Goal: Task Accomplishment & Management: Manage account settings

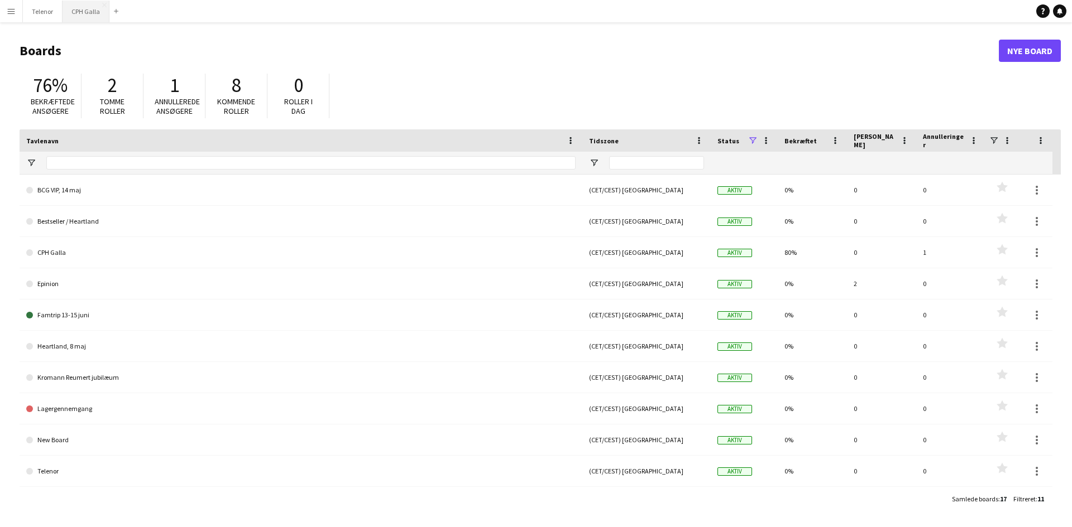
click at [88, 15] on button "CPH Galla Luk" at bounding box center [86, 12] width 47 height 22
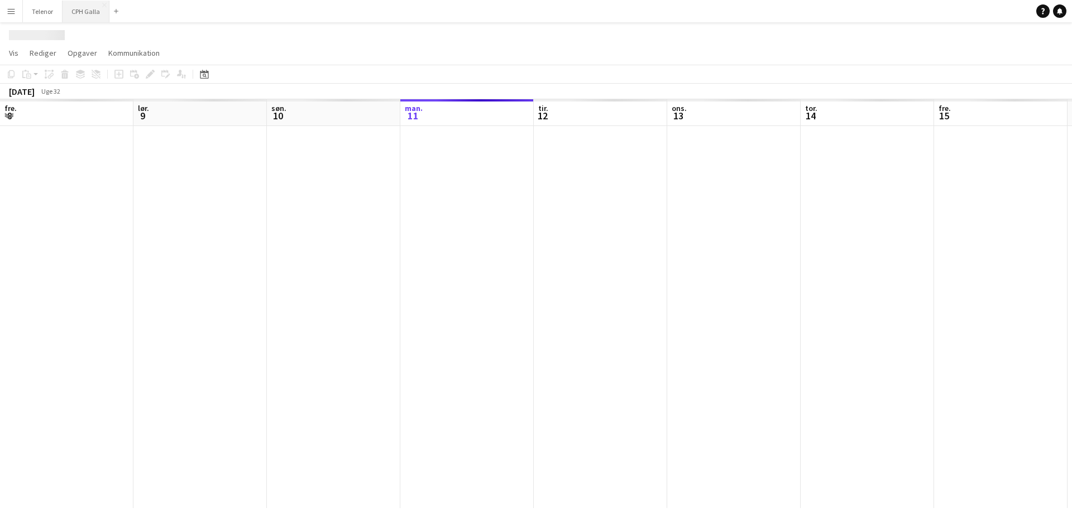
scroll to position [0, 267]
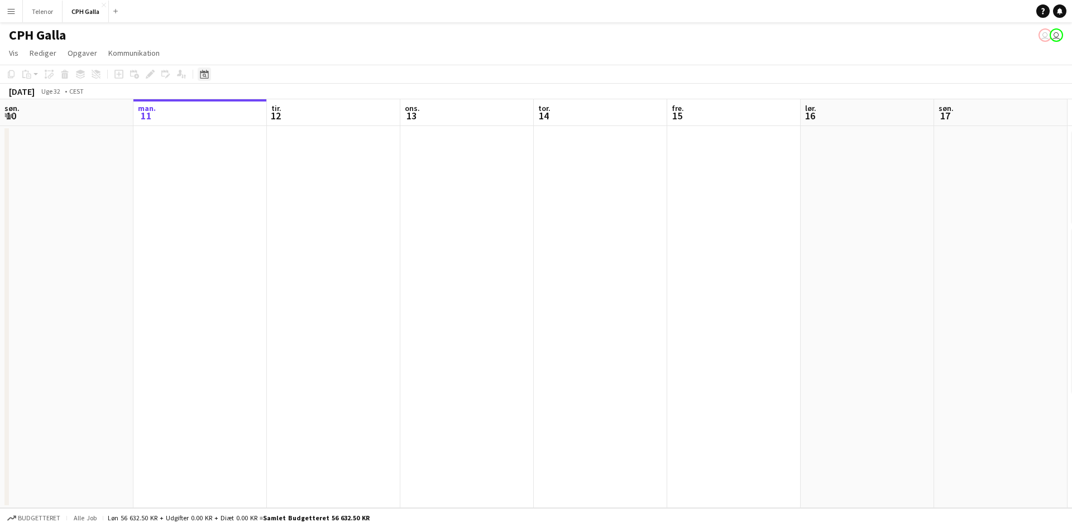
click at [200, 69] on div "Datovælger" at bounding box center [204, 74] width 13 height 13
click at [263, 204] on span "22" at bounding box center [264, 201] width 13 height 13
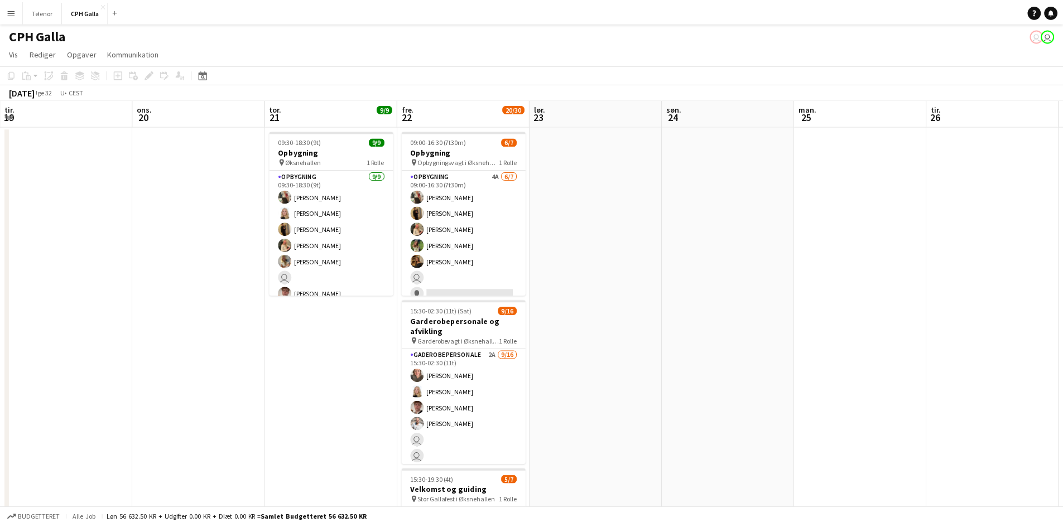
scroll to position [0, 384]
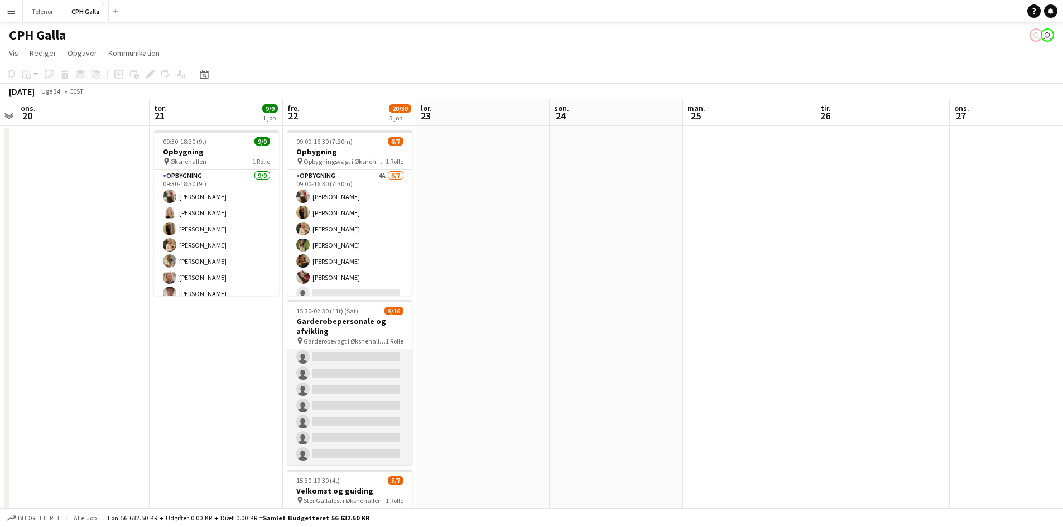
click at [358, 422] on app-card-role "Gaderobe personale 2A [DATE] 15:30-02:30 (11t) [PERSON_NAME] [PERSON_NAME] [PER…" at bounding box center [349, 325] width 125 height 281
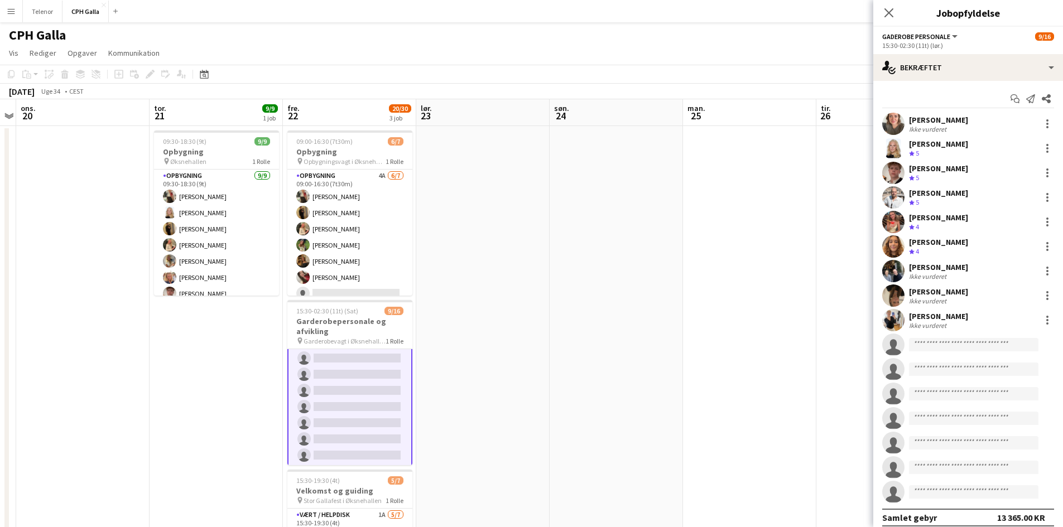
scroll to position [166, 0]
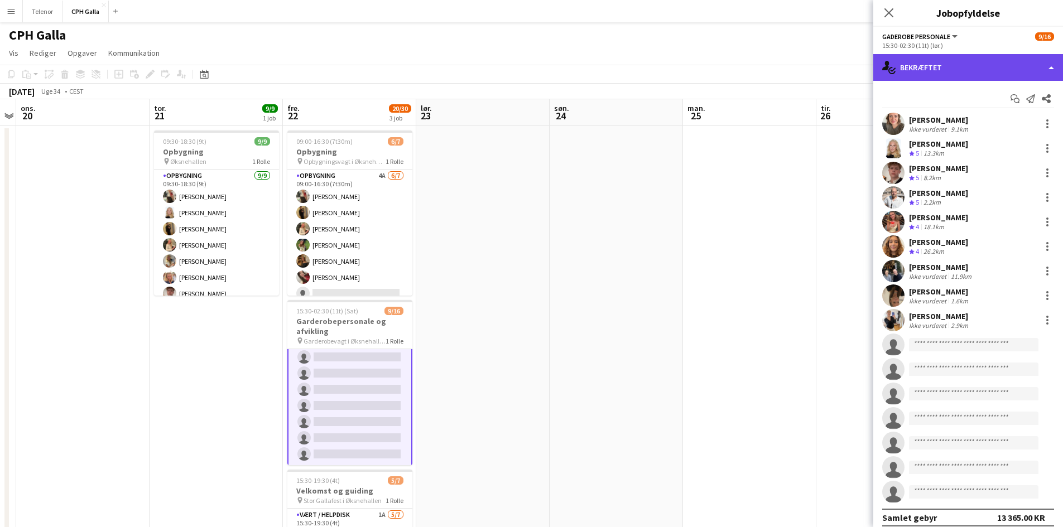
click at [961, 70] on div "single-neutral-actions-check-2 Bekræftet" at bounding box center [968, 67] width 190 height 27
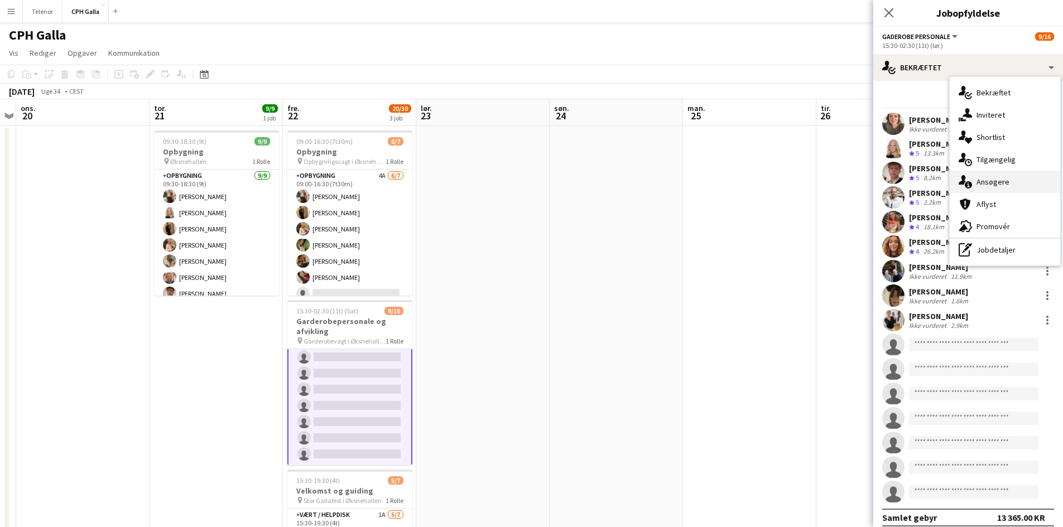
click at [995, 180] on div "single-neutral-actions-information Ansøgere" at bounding box center [1005, 182] width 111 height 22
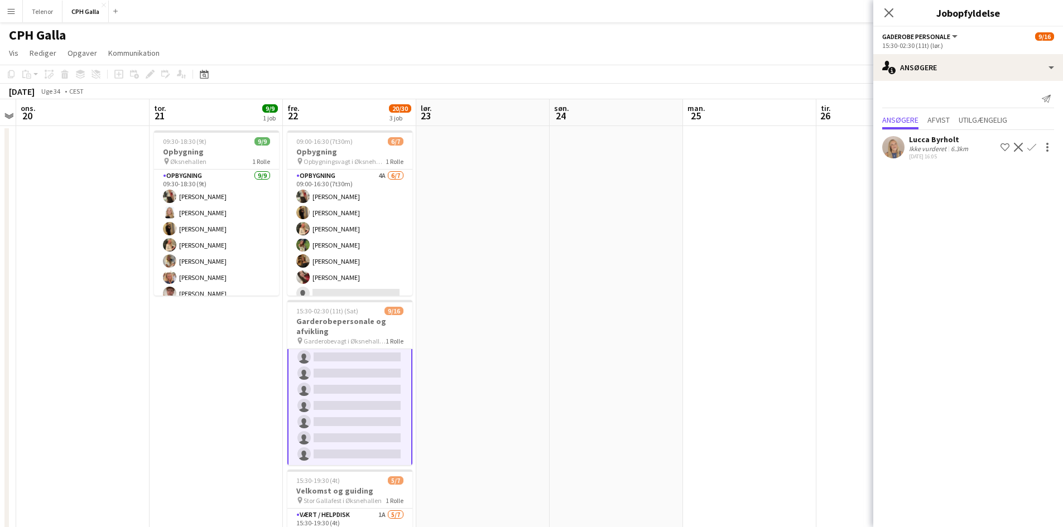
click at [1030, 145] on app-icon "Bekræft" at bounding box center [1032, 147] width 9 height 9
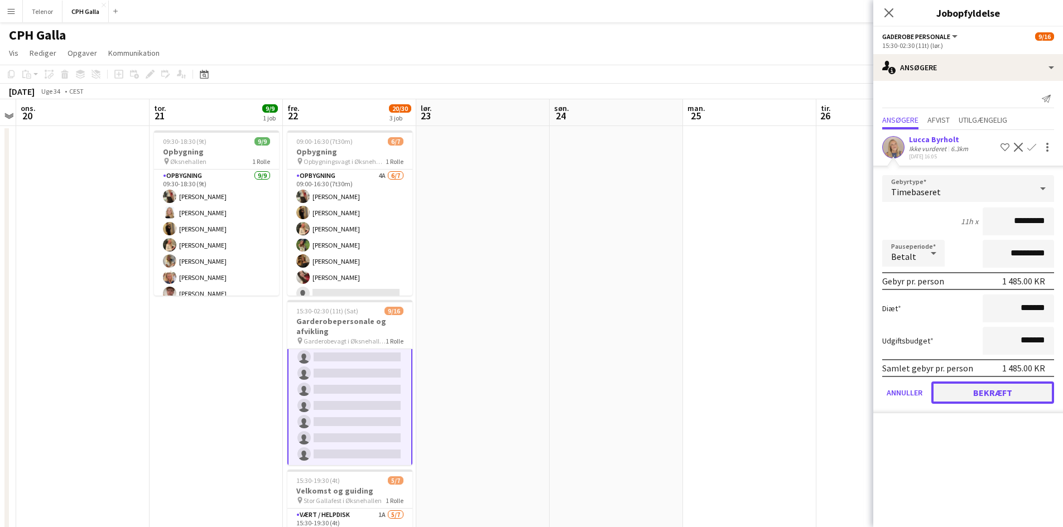
click at [992, 393] on button "Bekræft" at bounding box center [993, 393] width 123 height 22
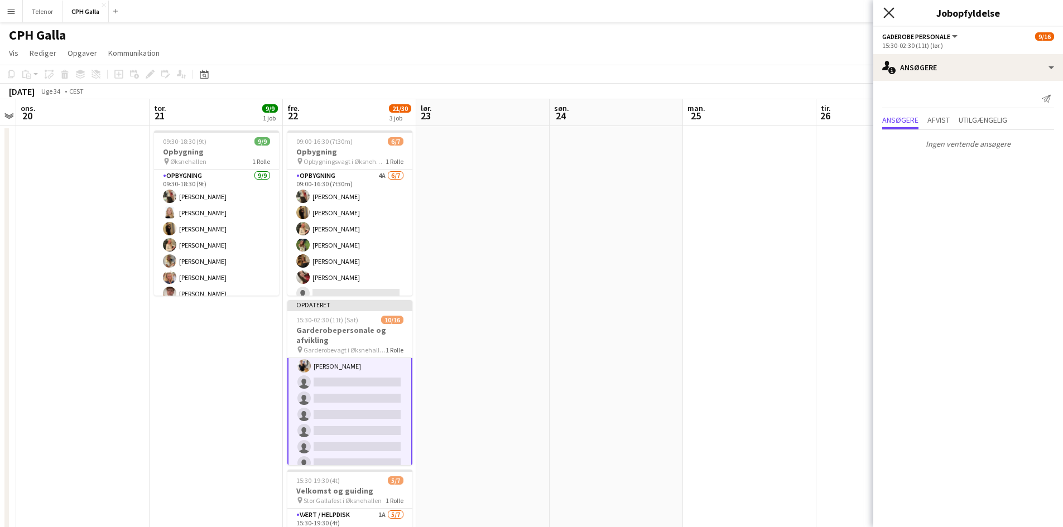
click at [889, 14] on icon at bounding box center [889, 12] width 11 height 11
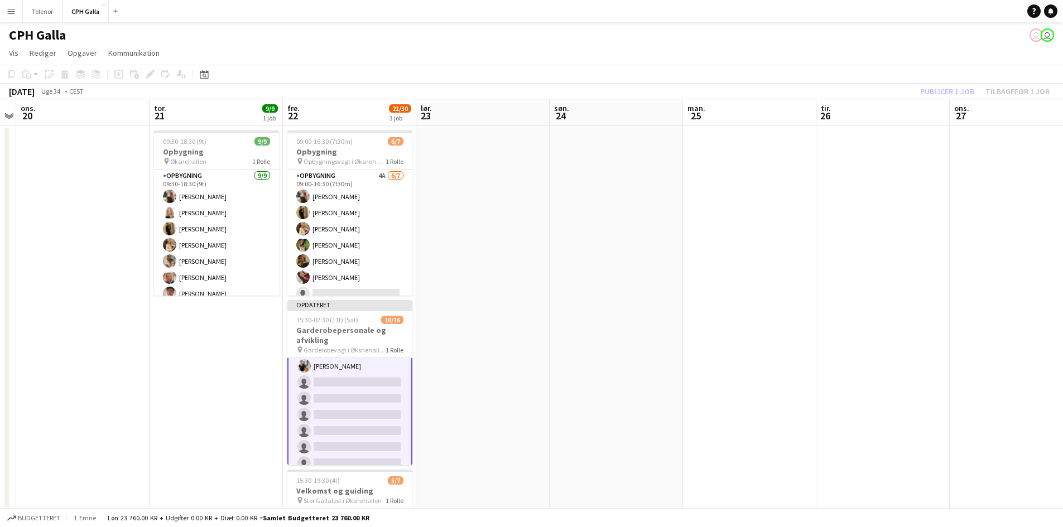
click at [973, 93] on div "Publicer 1 job Tilbagefør 1 job" at bounding box center [985, 91] width 156 height 15
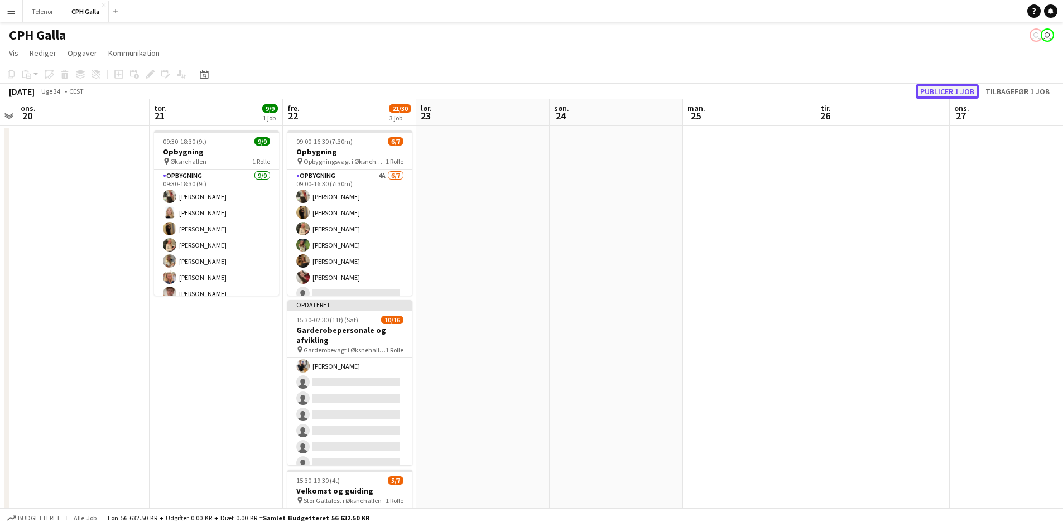
click at [960, 87] on button "Publicer 1 job" at bounding box center [947, 91] width 63 height 15
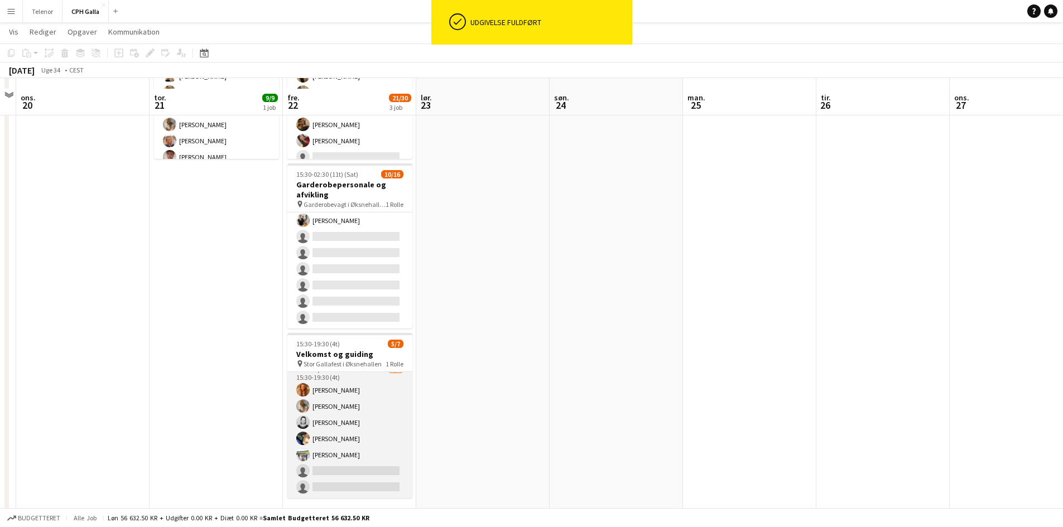
scroll to position [148, 0]
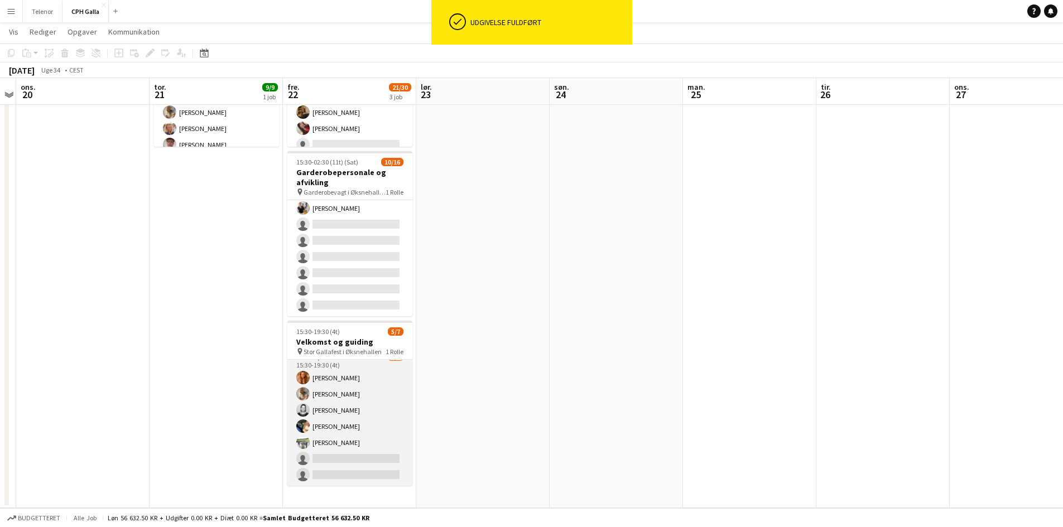
click at [371, 408] on app-card-role "Vært / Helpdisk 1A [DATE] 15:30-19:30 (4t) Vanilla Pryce Havana [PERSON_NAME] […" at bounding box center [349, 418] width 125 height 135
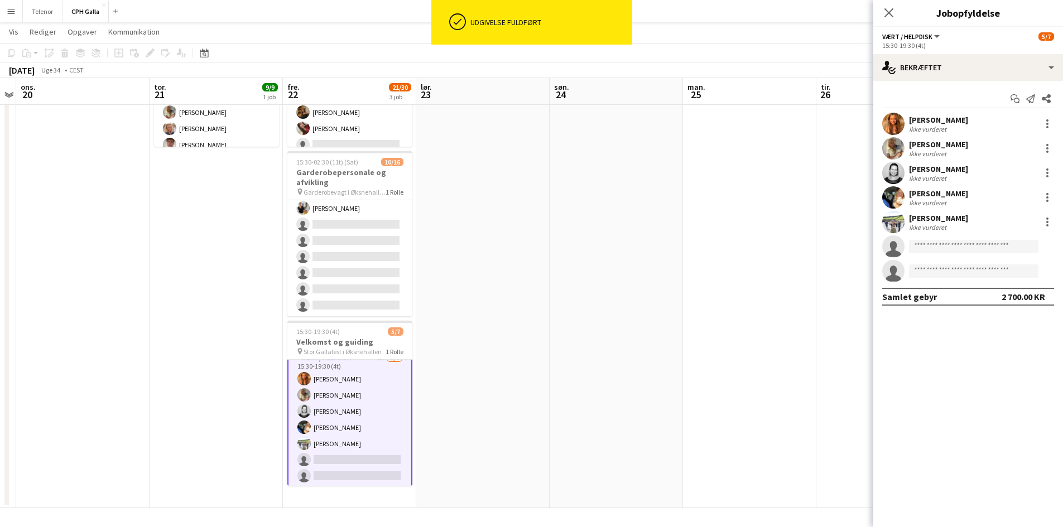
scroll to position [10, 0]
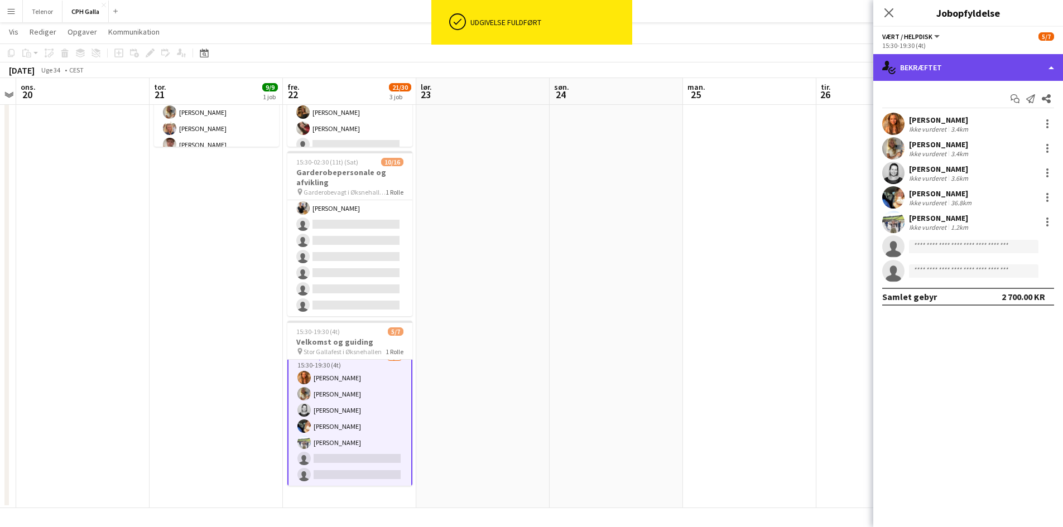
click at [957, 69] on div "single-neutral-actions-check-2 Bekræftet" at bounding box center [968, 67] width 190 height 27
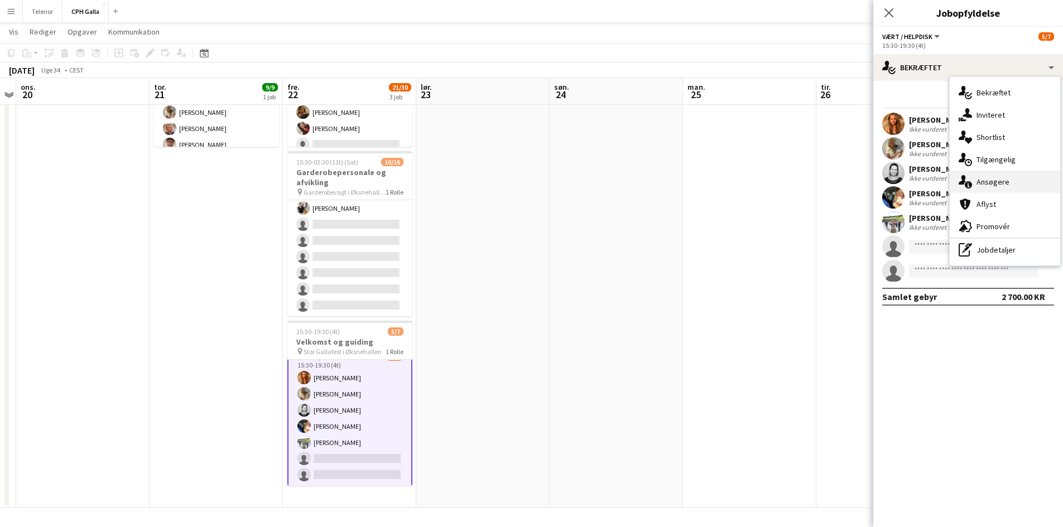
click at [993, 176] on div "single-neutral-actions-information Ansøgere" at bounding box center [1005, 182] width 111 height 22
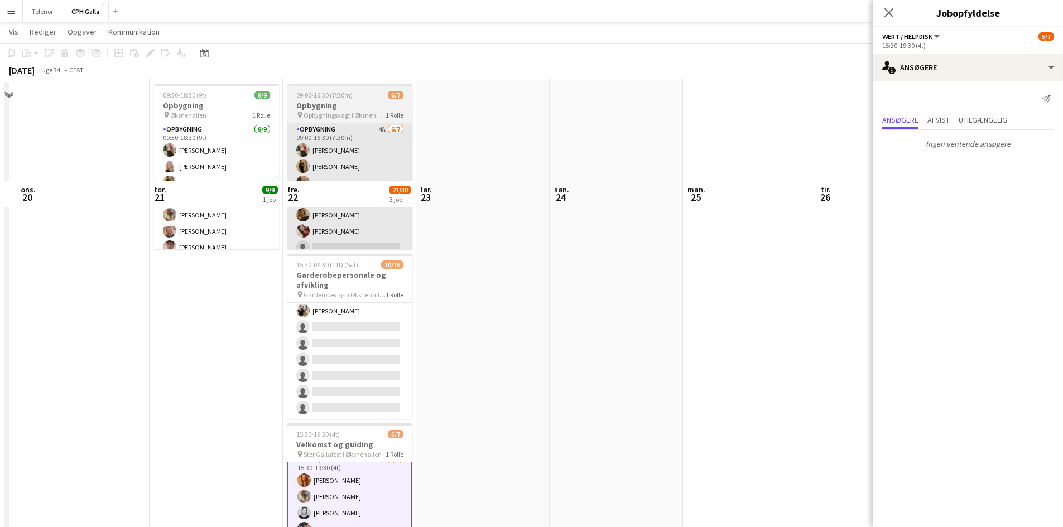
scroll to position [0, 0]
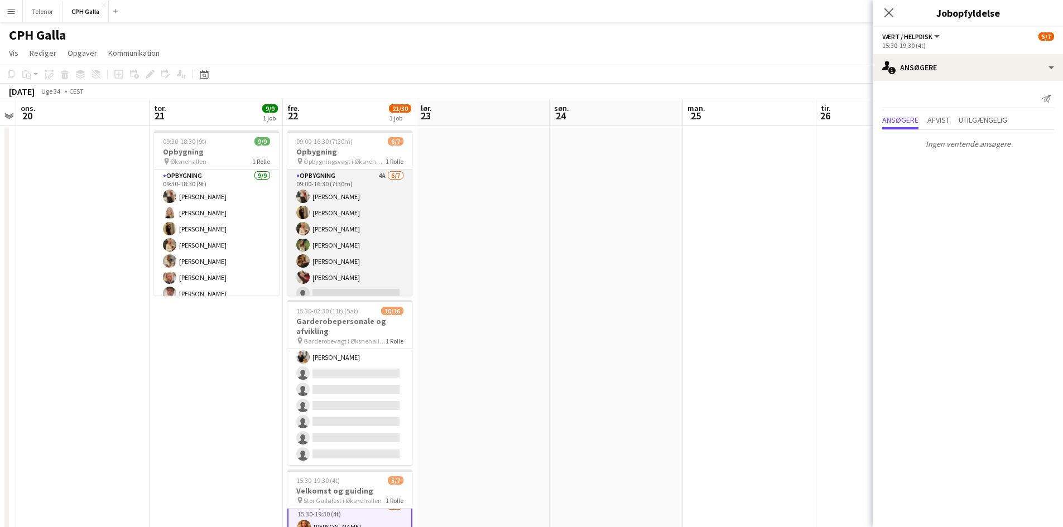
click at [369, 227] on app-card-role "Opbygning 4A [DATE] 09:00-16:30 (7t30m) [PERSON_NAME] [PERSON_NAME] [PERSON_NAM…" at bounding box center [349, 237] width 125 height 135
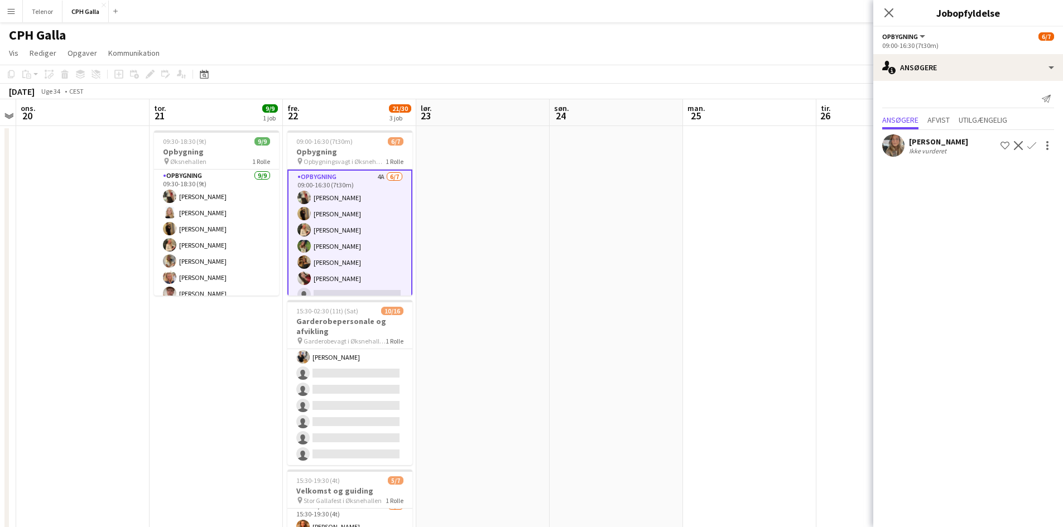
scroll to position [9, 0]
click at [1030, 145] on app-icon "Bekræft" at bounding box center [1032, 147] width 9 height 9
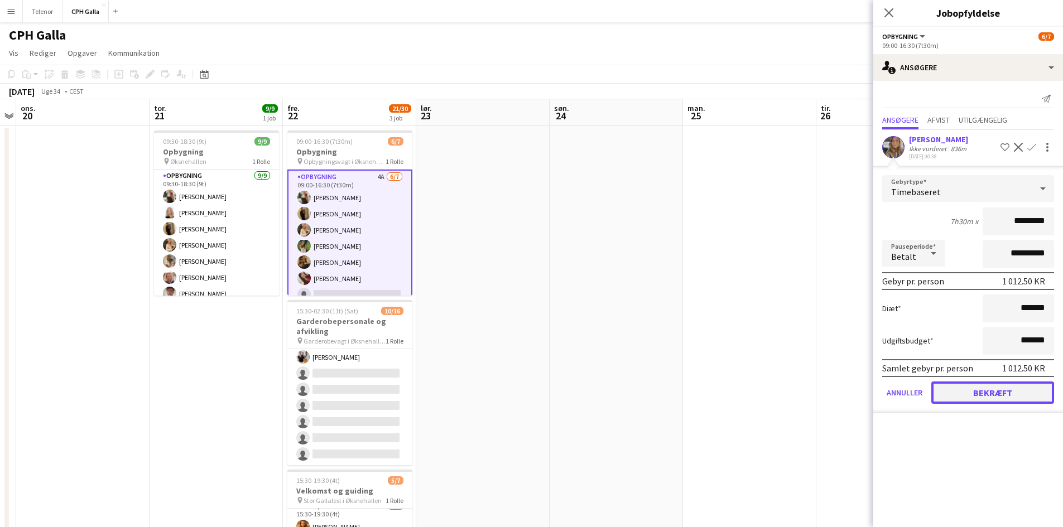
click at [968, 398] on button "Bekræft" at bounding box center [993, 393] width 123 height 22
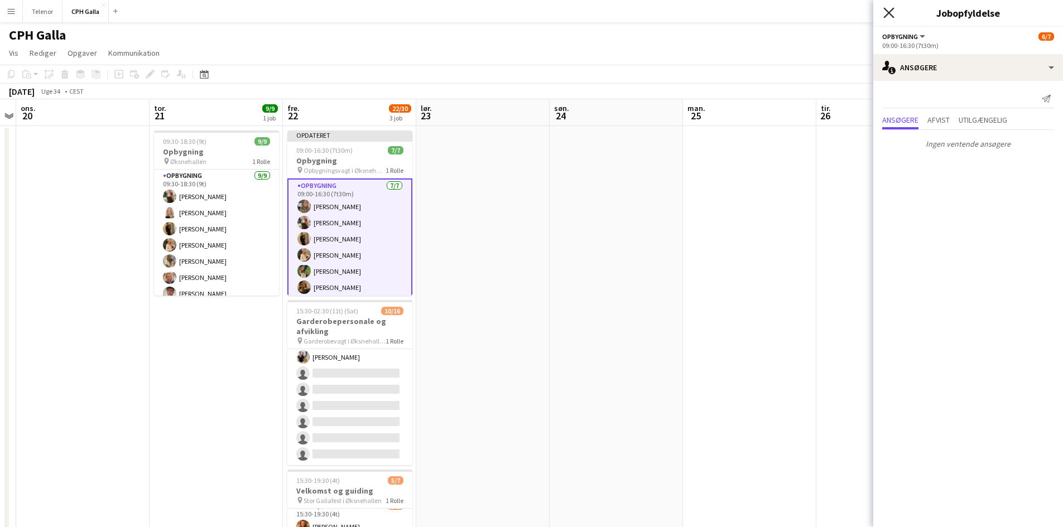
click at [894, 12] on icon "Luk pop-in" at bounding box center [889, 12] width 11 height 11
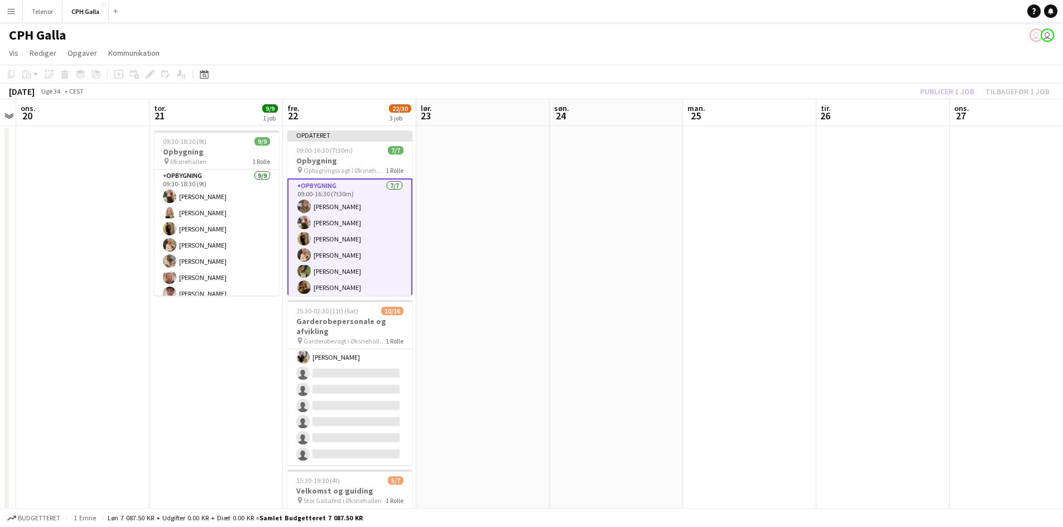
click at [943, 84] on div "Publicer 1 job Tilbagefør 1 job" at bounding box center [985, 91] width 156 height 15
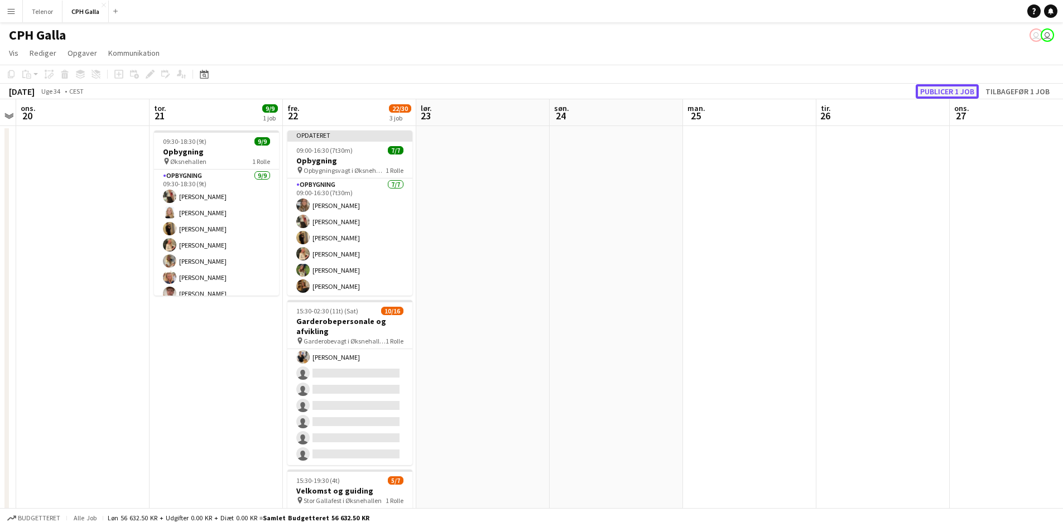
click at [948, 92] on button "Publicer 1 job" at bounding box center [947, 91] width 63 height 15
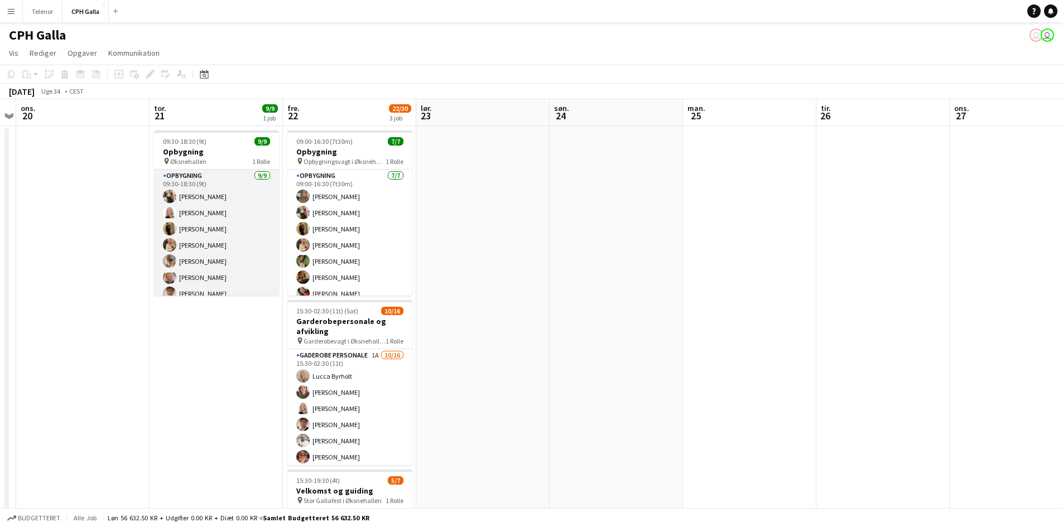
scroll to position [41, 0]
